Goal: Task Accomplishment & Management: Manage account settings

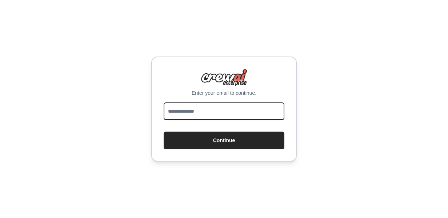
click at [212, 117] on input "email" at bounding box center [224, 110] width 121 height 17
type input "**********"
click at [164, 131] on button "Continue" at bounding box center [224, 139] width 121 height 17
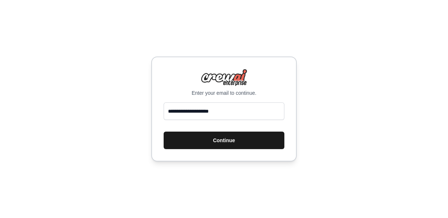
click at [206, 134] on button "Continue" at bounding box center [224, 139] width 121 height 17
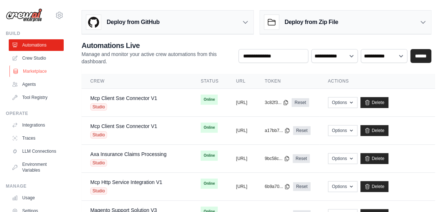
click at [33, 71] on link "Marketplace" at bounding box center [36, 71] width 55 height 12
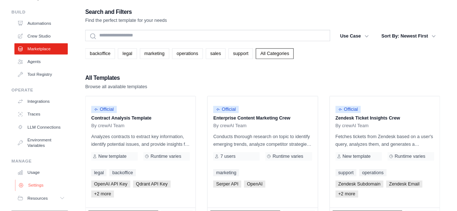
scroll to position [45, 0]
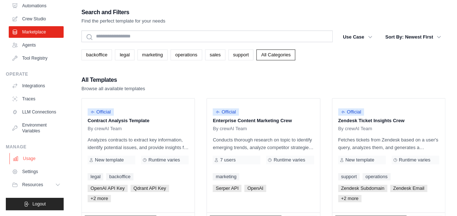
click at [34, 159] on link "Usage" at bounding box center [36, 159] width 55 height 12
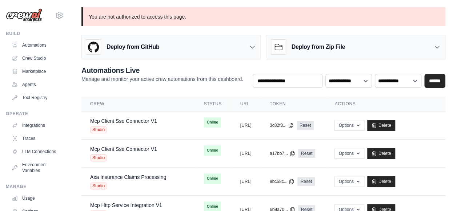
scroll to position [50, 0]
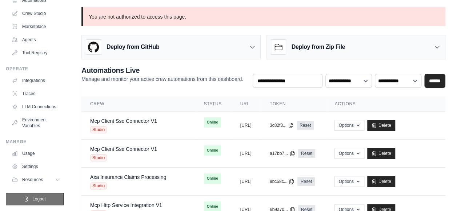
click at [38, 198] on span "Logout" at bounding box center [38, 199] width 13 height 6
